Goal: Task Accomplishment & Management: Use online tool/utility

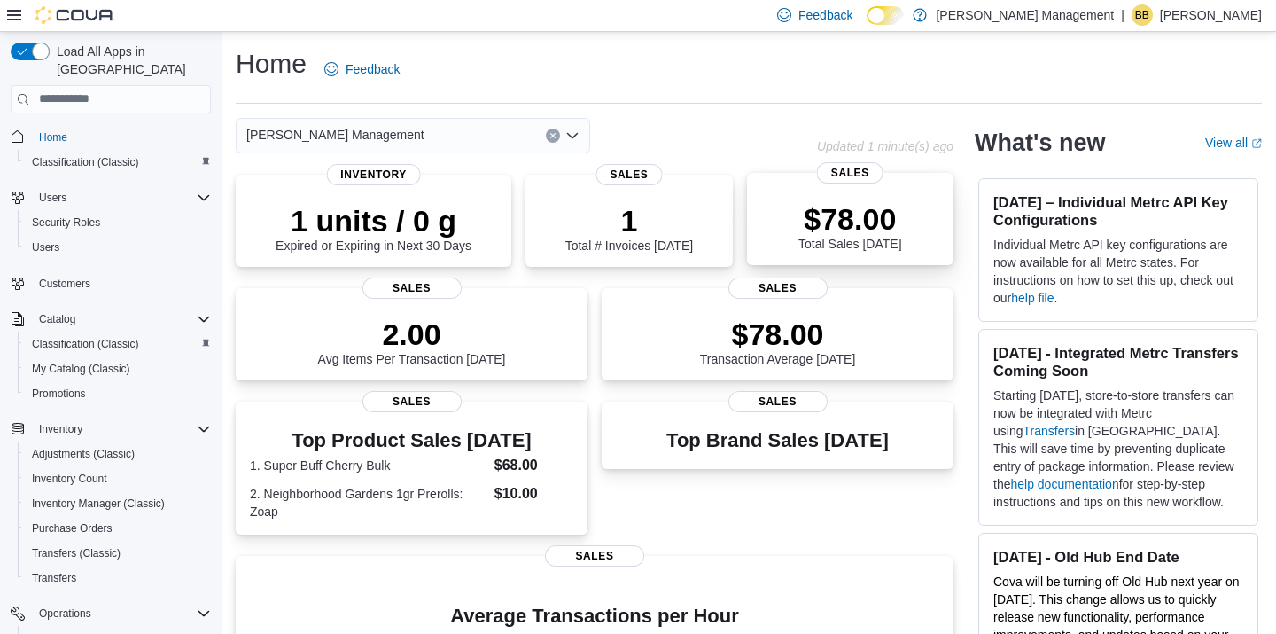
click at [784, 189] on div "$78.00 Total Sales [DATE] Sales" at bounding box center [850, 219] width 206 height 92
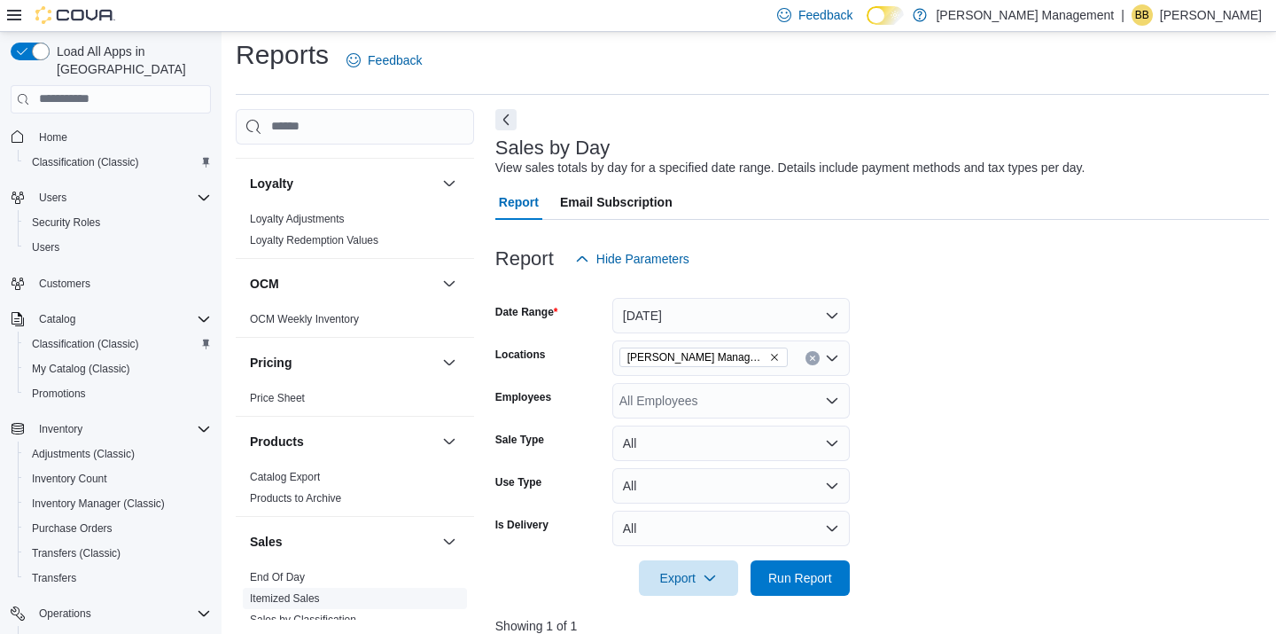
scroll to position [629, 0]
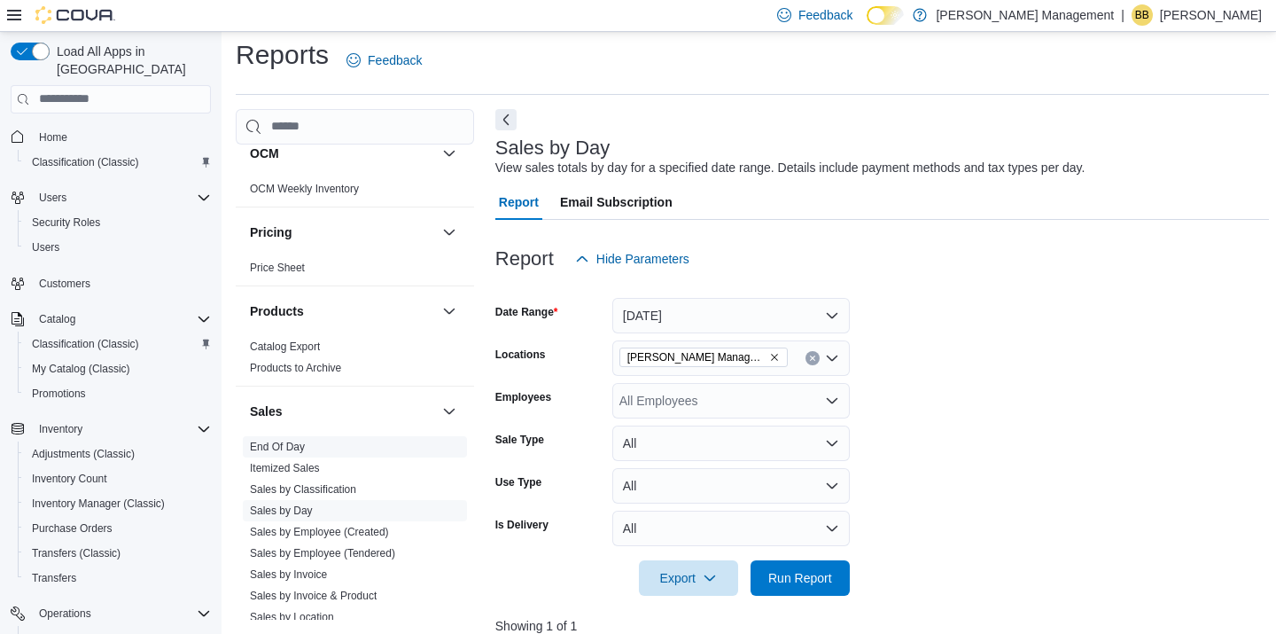
click at [280, 447] on link "End Of Day" at bounding box center [277, 446] width 55 height 12
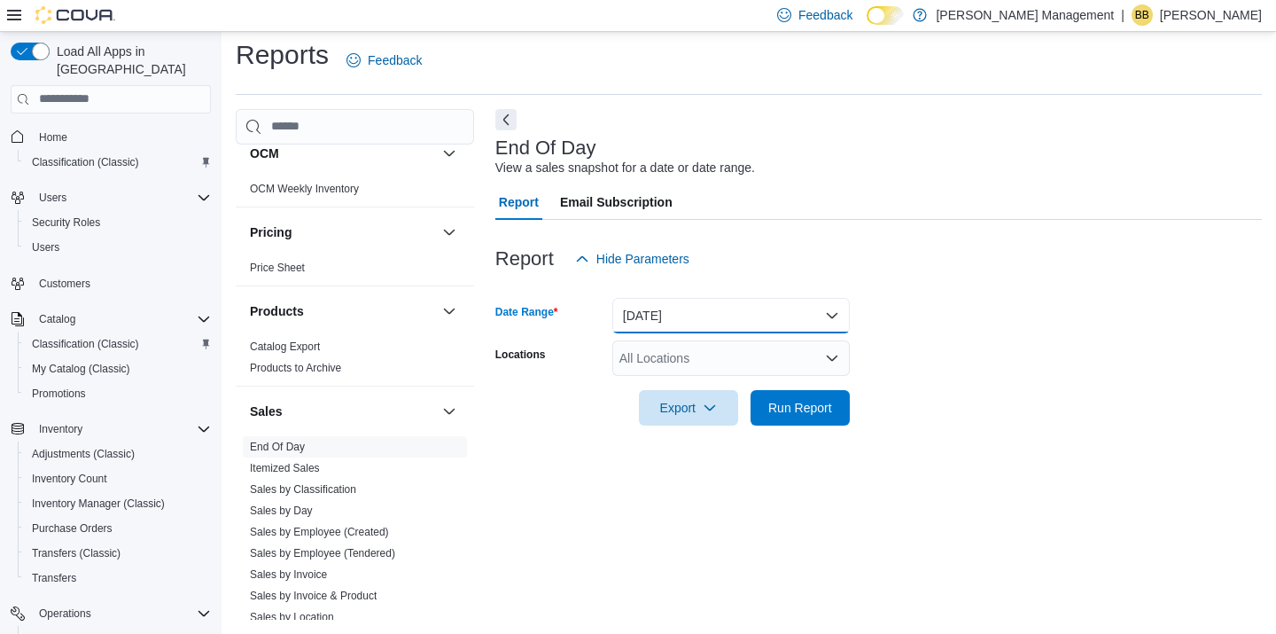
click at [701, 319] on button "[DATE]" at bounding box center [730, 315] width 237 height 35
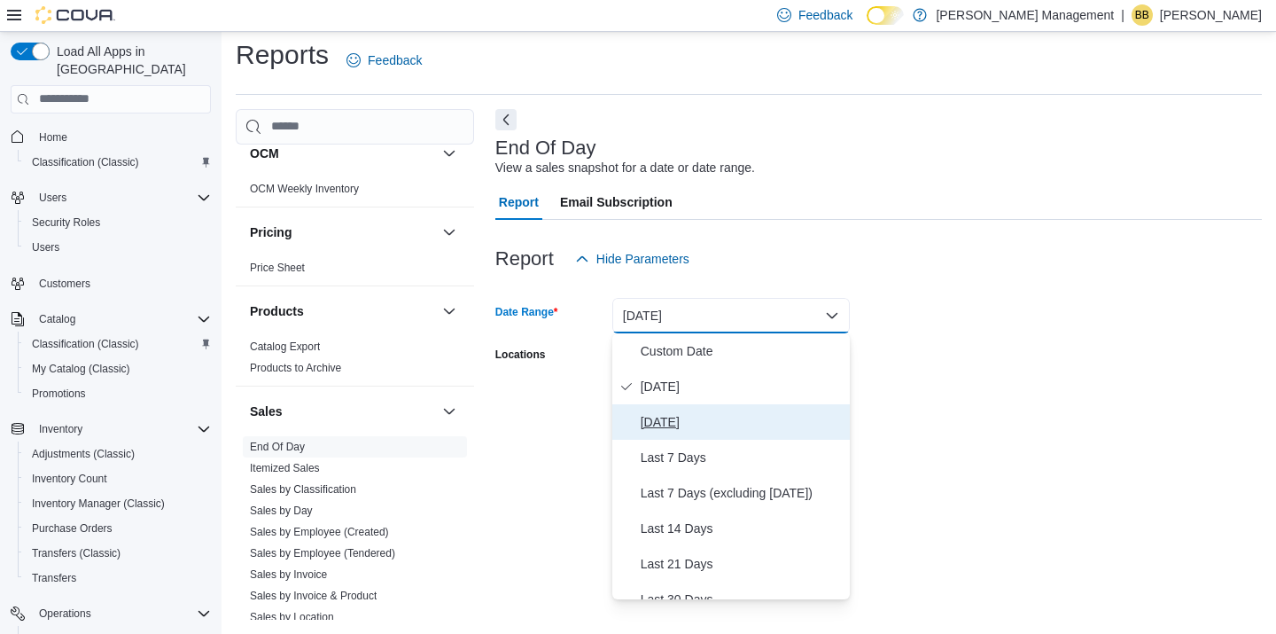
click at [687, 406] on button "[DATE]" at bounding box center [730, 421] width 237 height 35
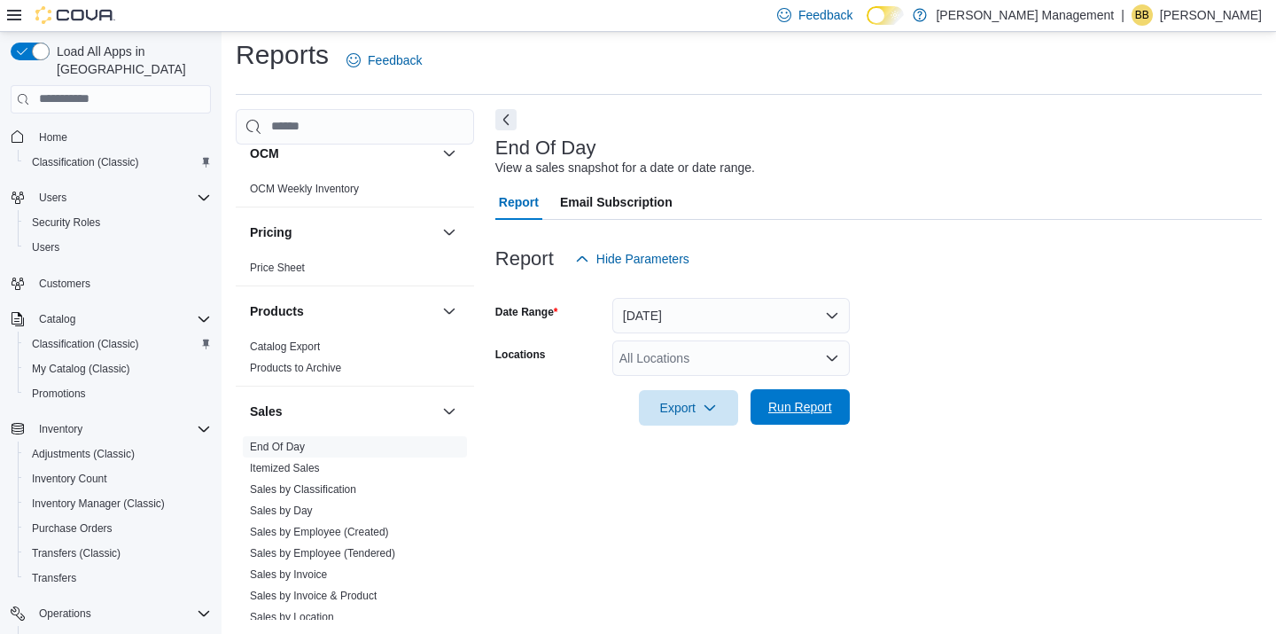
click at [792, 403] on span "Run Report" at bounding box center [800, 407] width 64 height 18
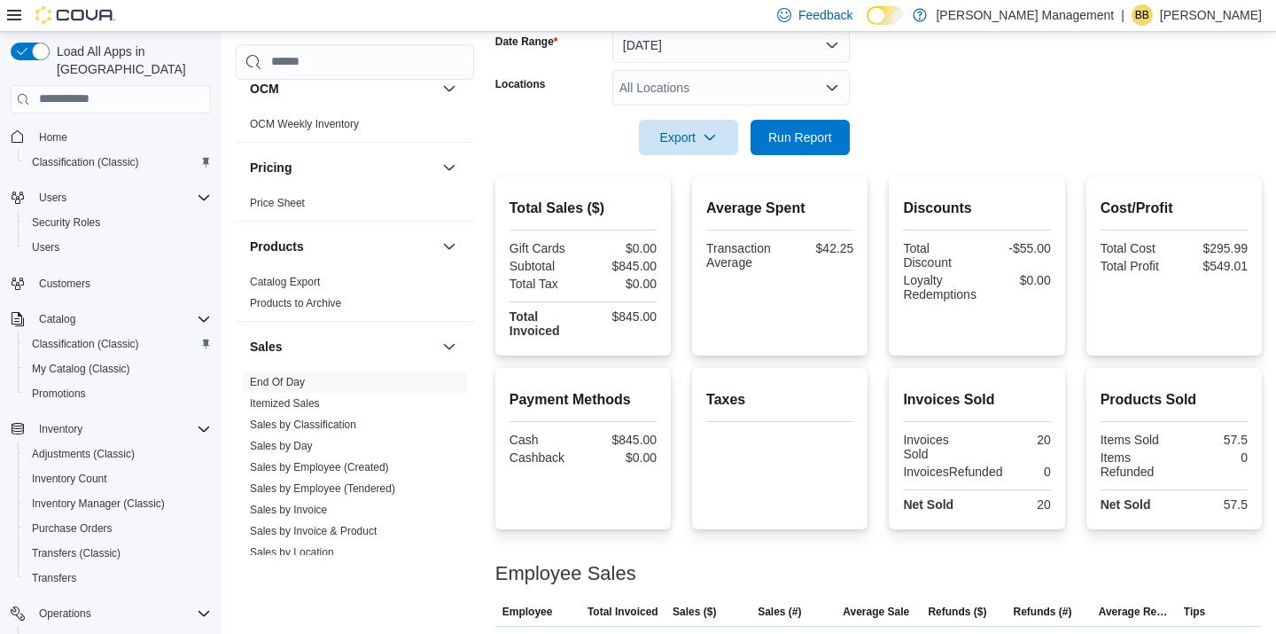
scroll to position [400, 0]
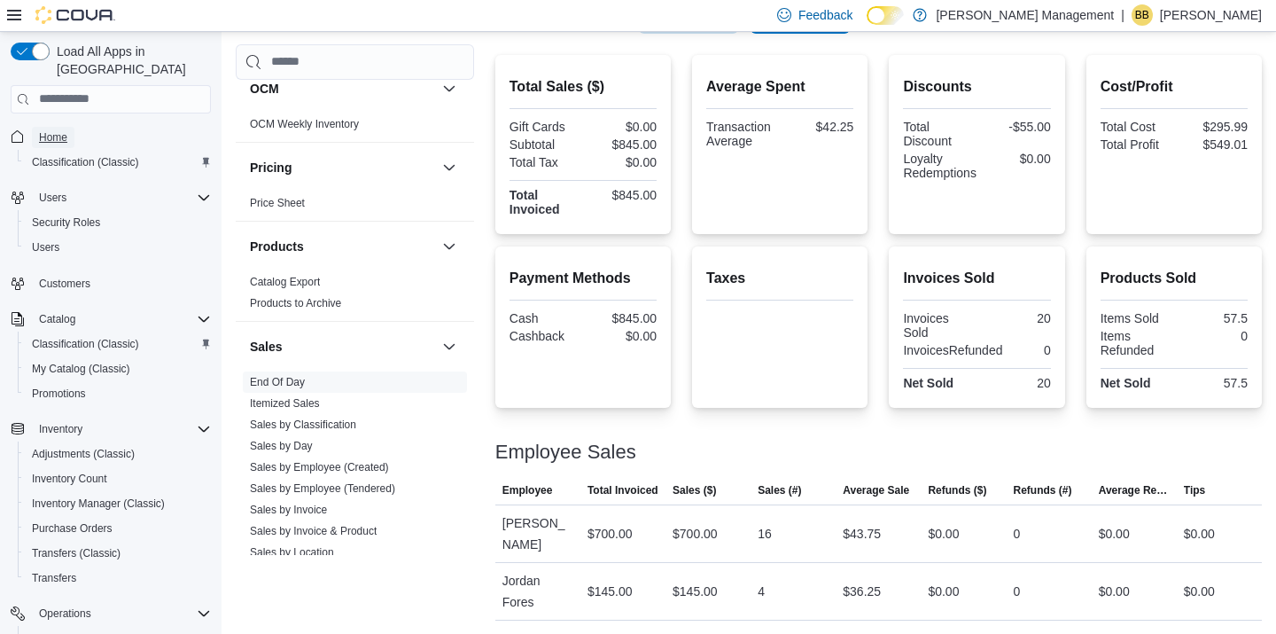
click at [54, 130] on span "Home" at bounding box center [53, 137] width 28 height 14
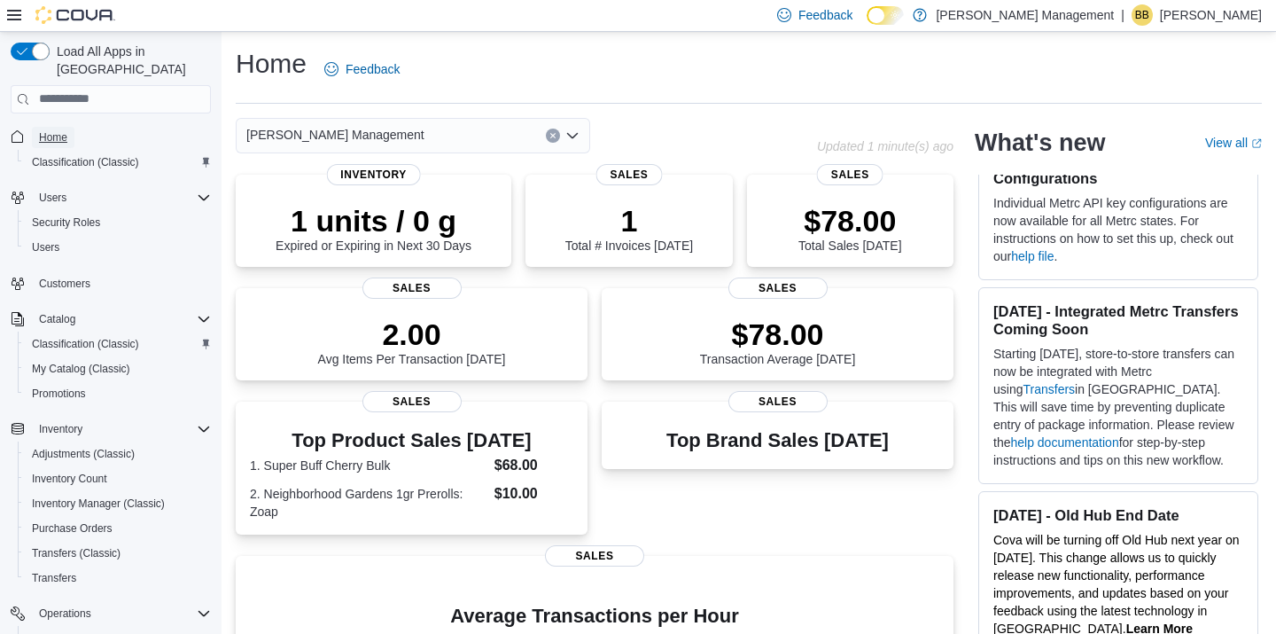
scroll to position [41, 0]
click at [1148, 338] on h3 "[DATE] - Integrated Metrc Transfers Coming Soon" at bounding box center [1118, 320] width 250 height 35
click at [1120, 329] on h3 "[DATE] - Integrated Metrc Transfers Coming Soon" at bounding box center [1118, 320] width 250 height 35
click at [1069, 443] on link "help documentation" at bounding box center [1064, 443] width 108 height 14
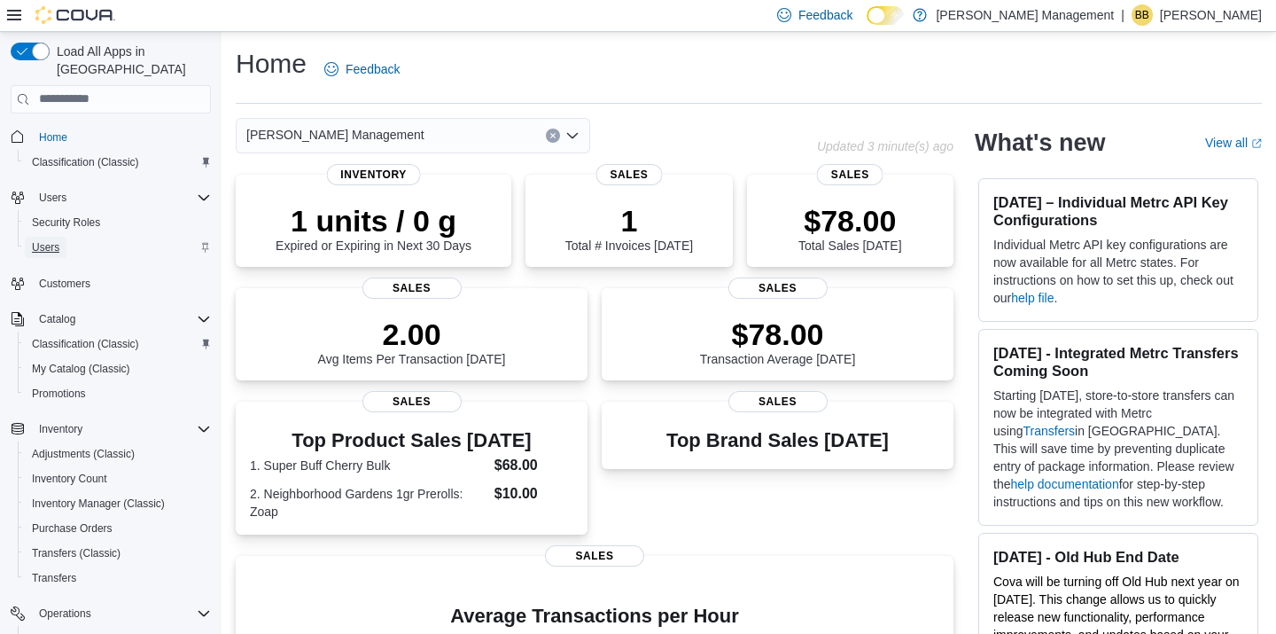
click at [53, 240] on span "Users" at bounding box center [45, 247] width 27 height 14
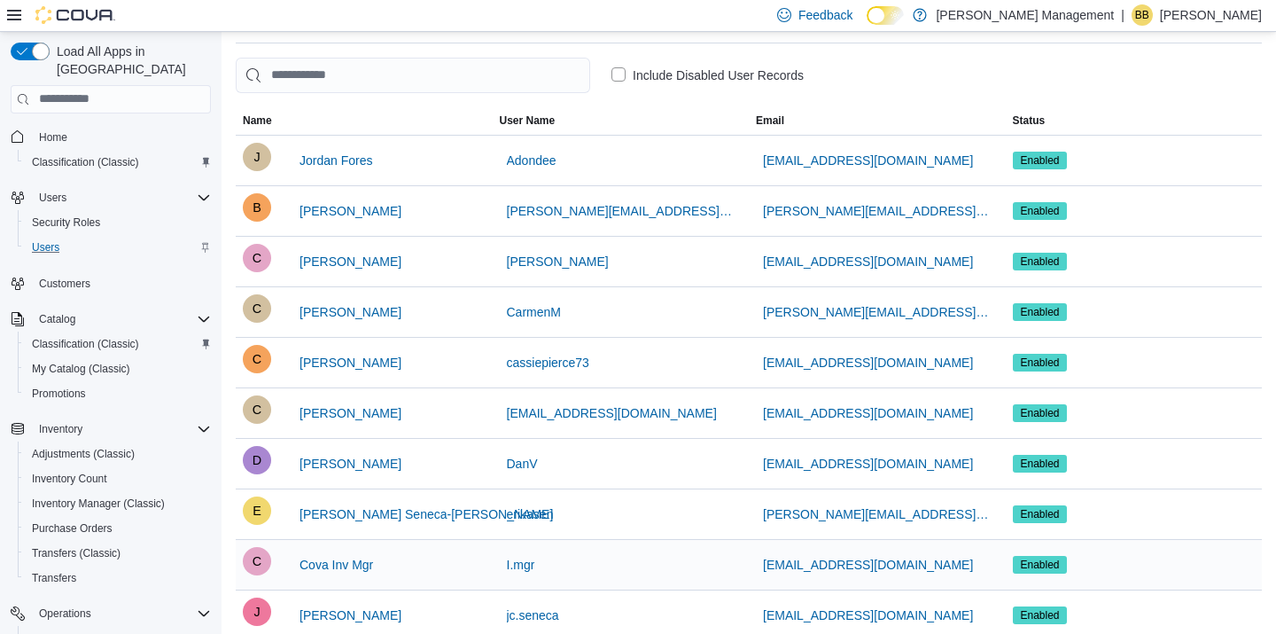
scroll to position [59, 0]
click at [56, 130] on span "Home" at bounding box center [53, 137] width 28 height 14
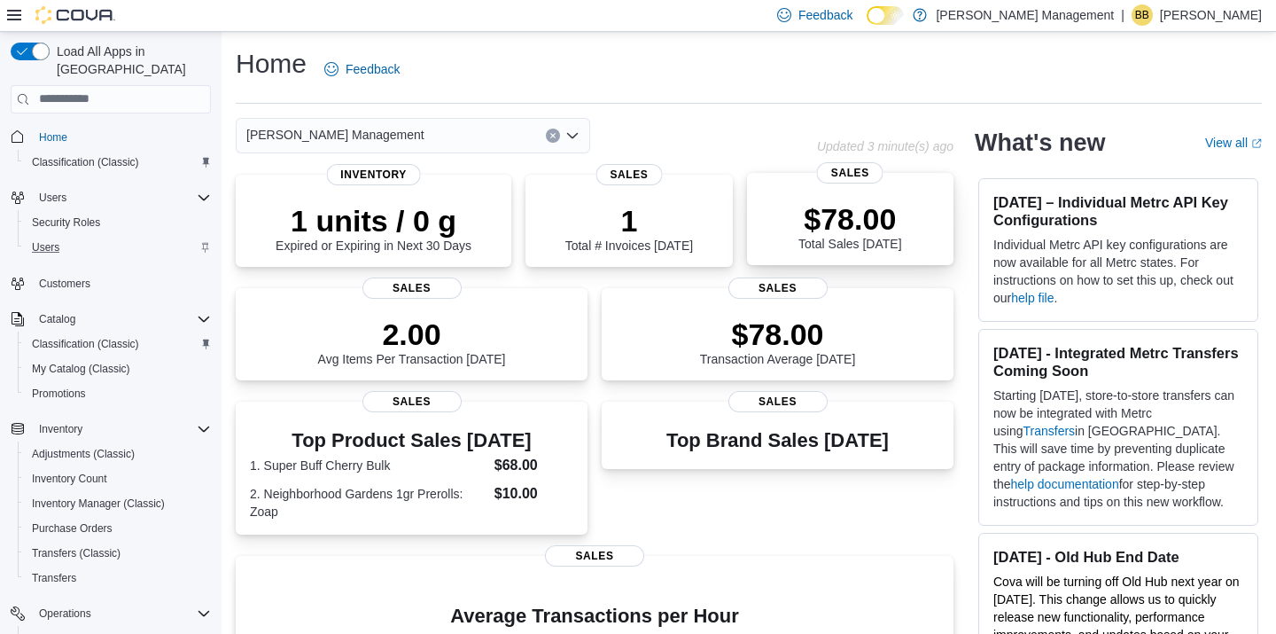
click at [763, 191] on div "$78.00 Total Sales Today Sales" at bounding box center [850, 219] width 206 height 92
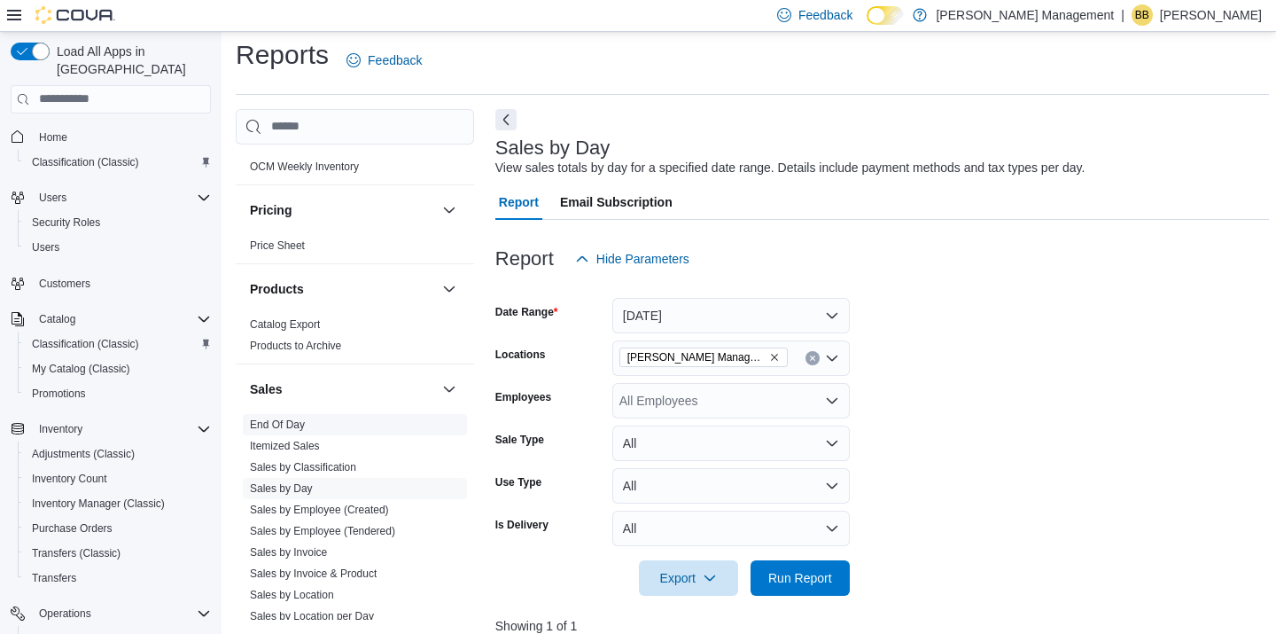
scroll to position [652, 0]
click at [297, 528] on link "Sales by Employee (Tendered)" at bounding box center [322, 530] width 145 height 12
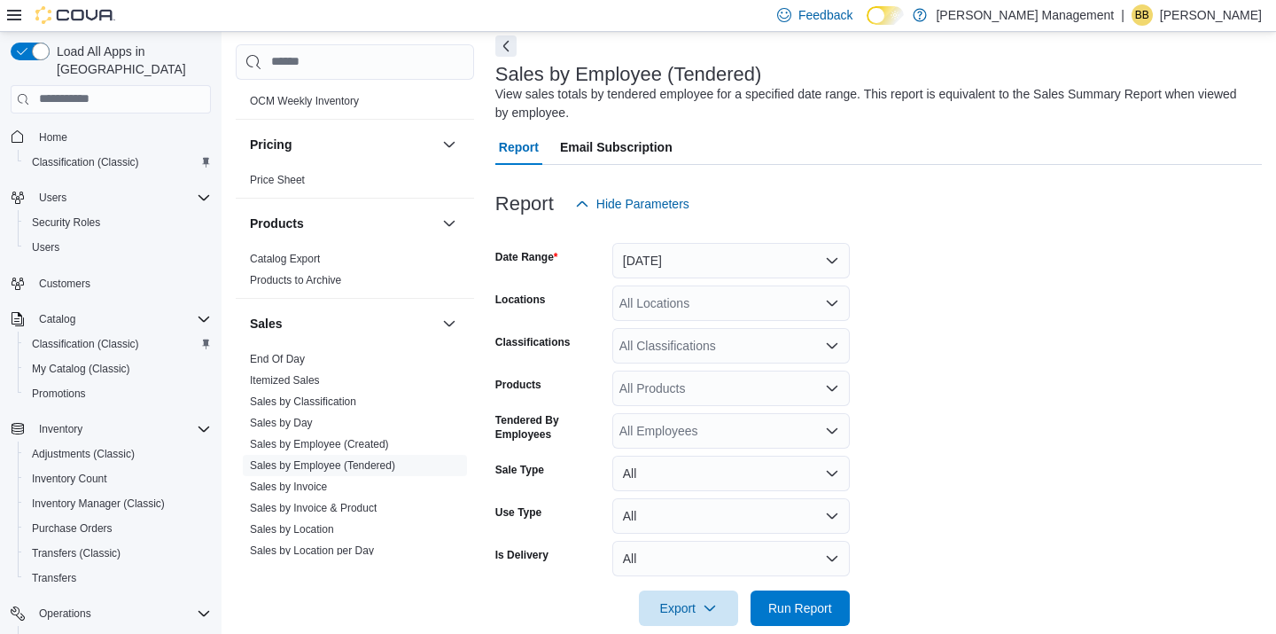
scroll to position [68, 0]
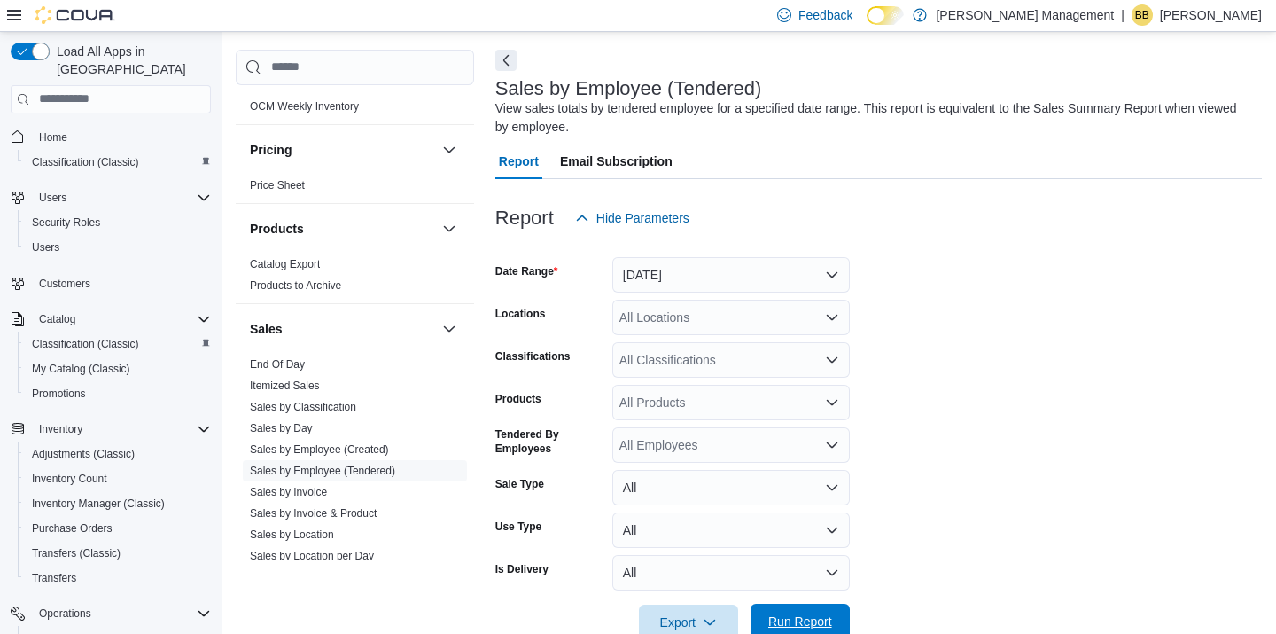
click at [780, 613] on span "Run Report" at bounding box center [800, 621] width 64 height 18
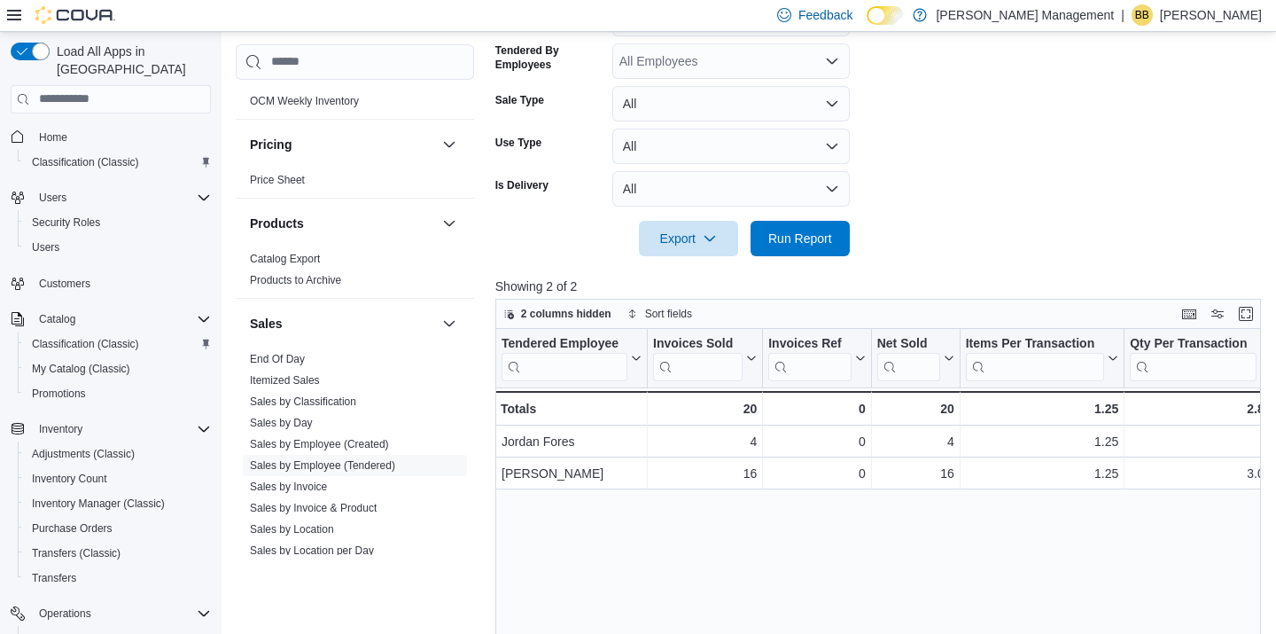
scroll to position [638, 0]
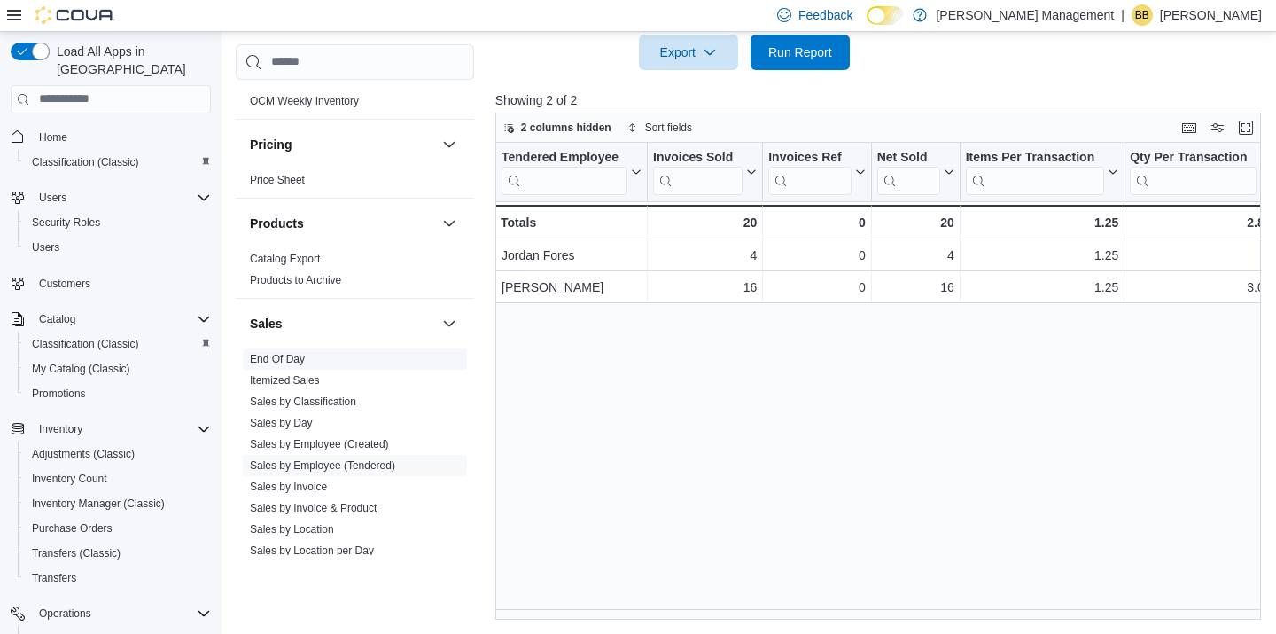
click at [279, 360] on link "End Of Day" at bounding box center [277, 359] width 55 height 12
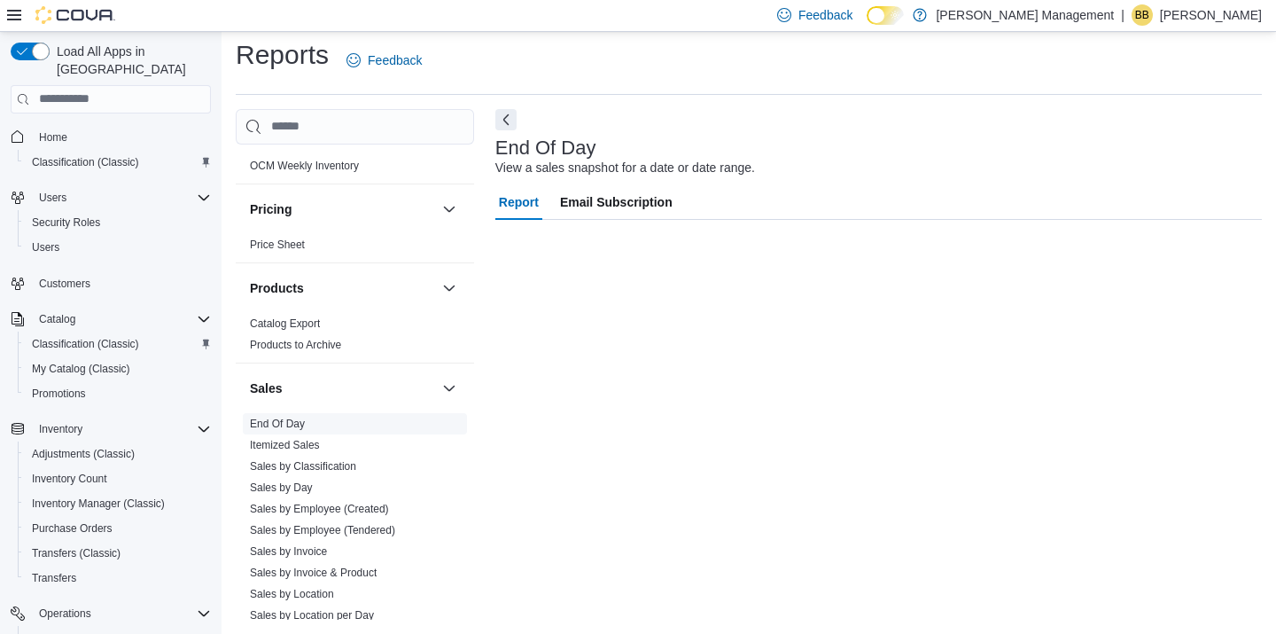
scroll to position [9, 0]
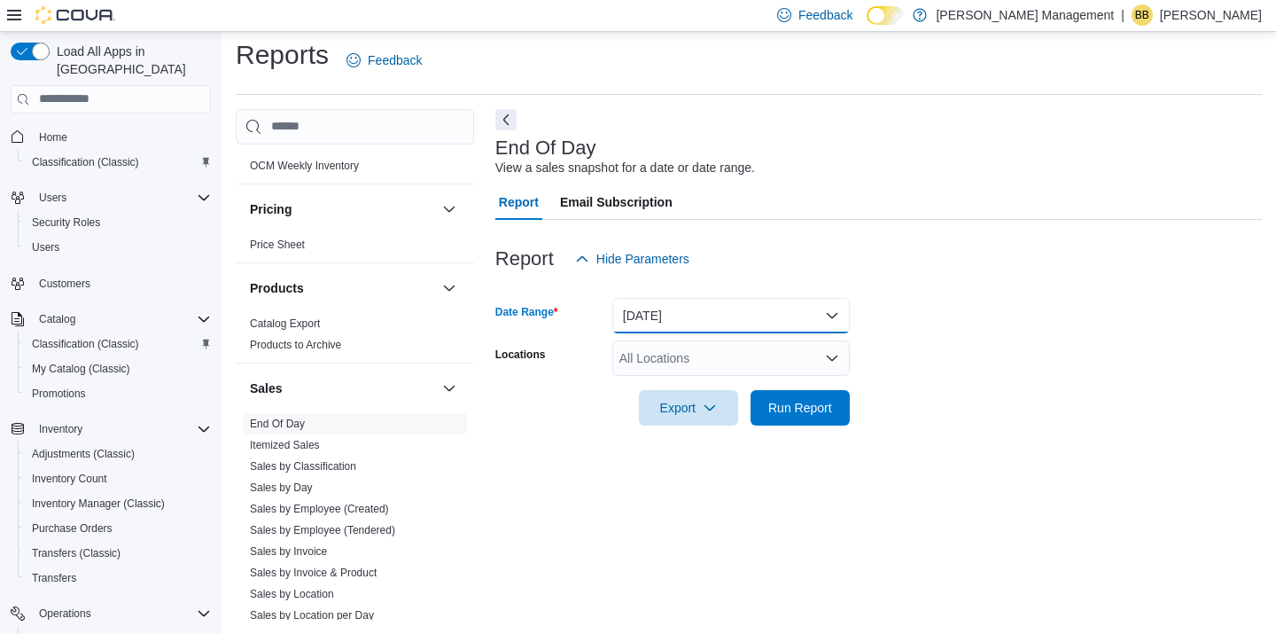
click at [778, 315] on button "[DATE]" at bounding box center [730, 315] width 237 height 35
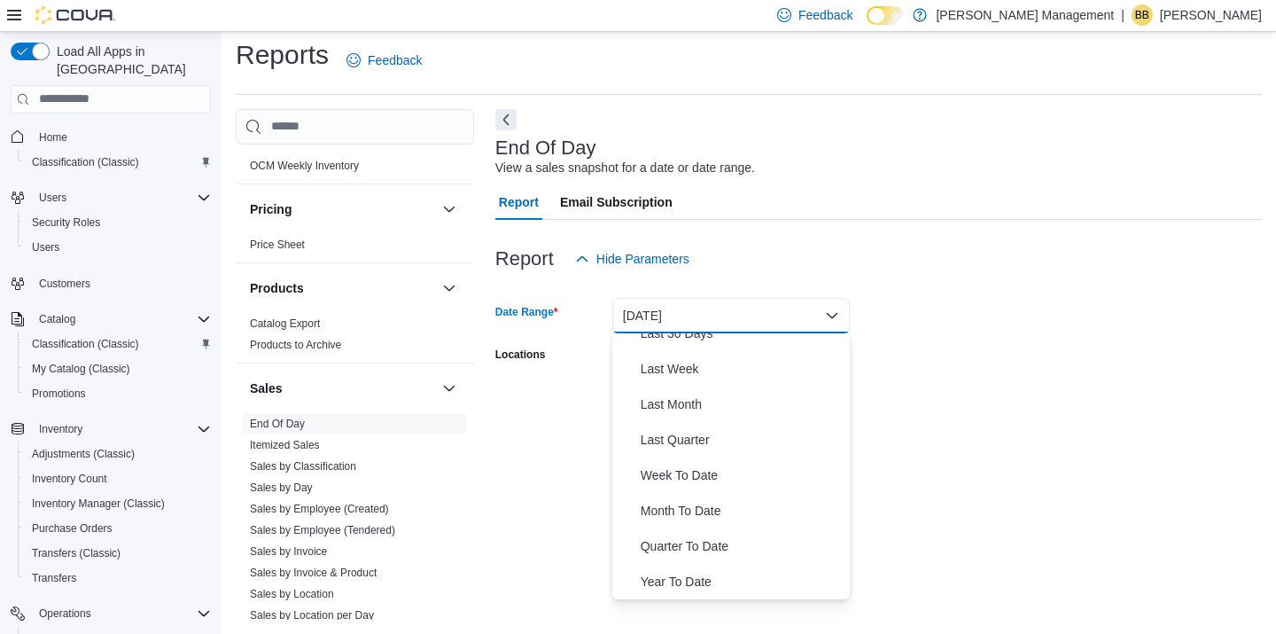
scroll to position [263, 0]
click at [691, 583] on span "Year To Date" at bounding box center [742, 583] width 202 height 21
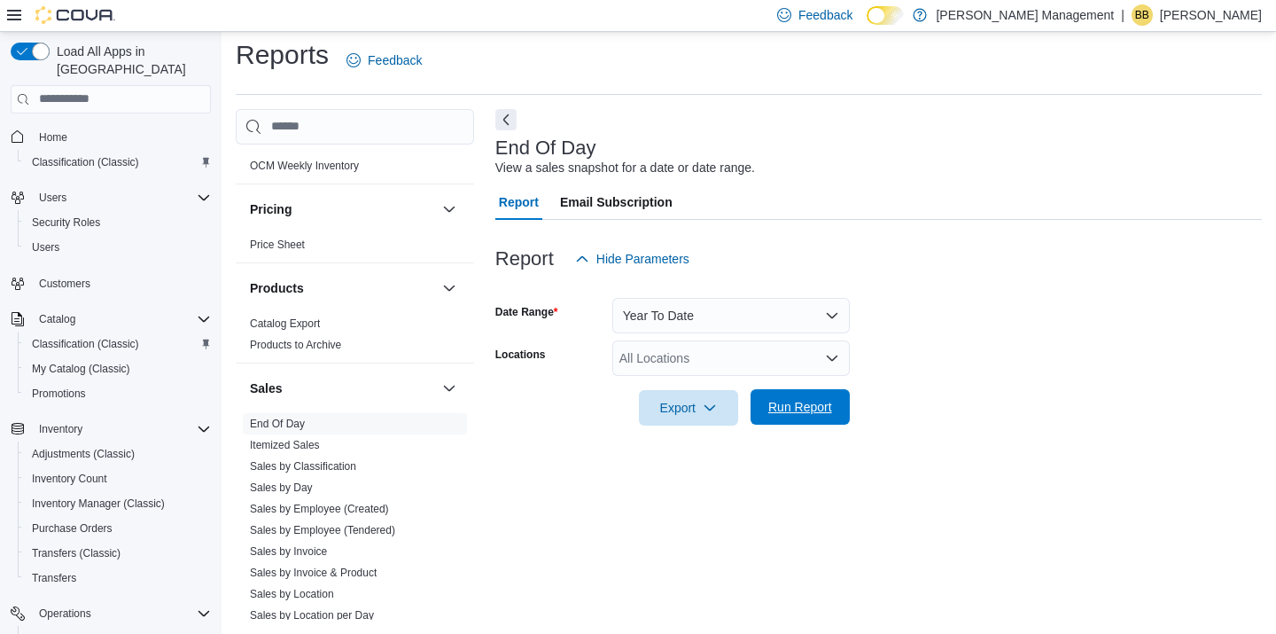
click at [787, 393] on span "Run Report" at bounding box center [800, 406] width 78 height 35
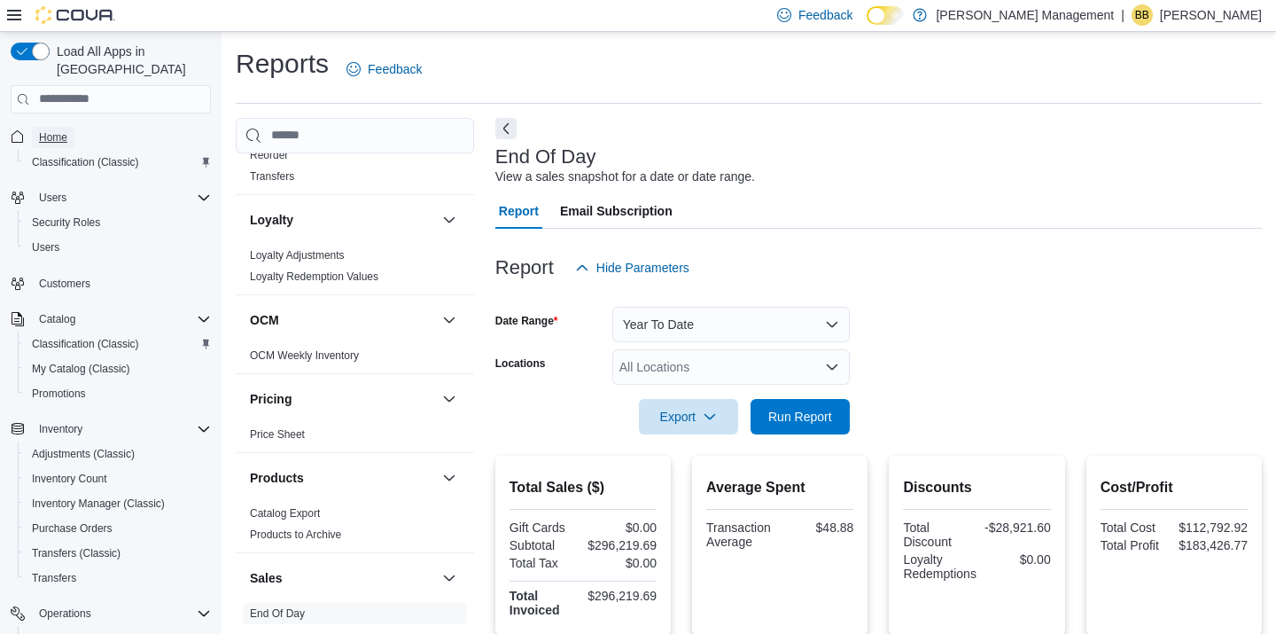
click at [57, 130] on span "Home" at bounding box center [53, 137] width 28 height 14
